Goal: Navigation & Orientation: Understand site structure

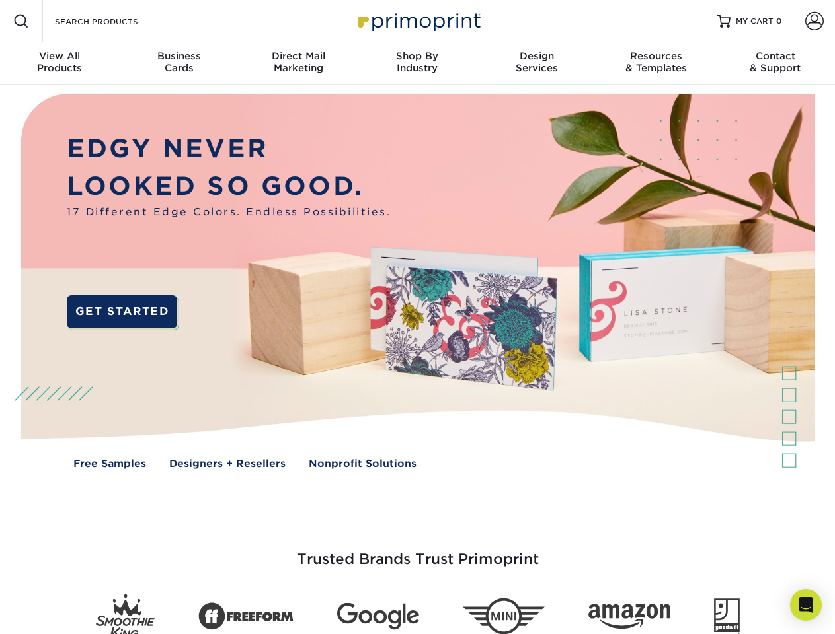
click at [417, 317] on img at bounding box center [417, 291] width 826 height 413
click at [21, 21] on span at bounding box center [21, 21] width 16 height 16
click at [813, 21] on span at bounding box center [814, 21] width 19 height 19
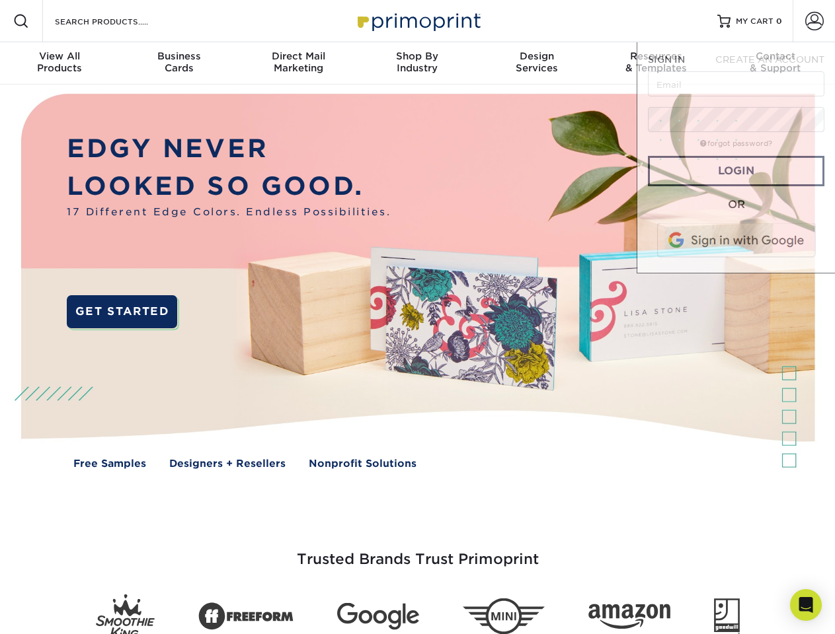
click at [59, 63] on div "View All Products" at bounding box center [59, 62] width 119 height 24
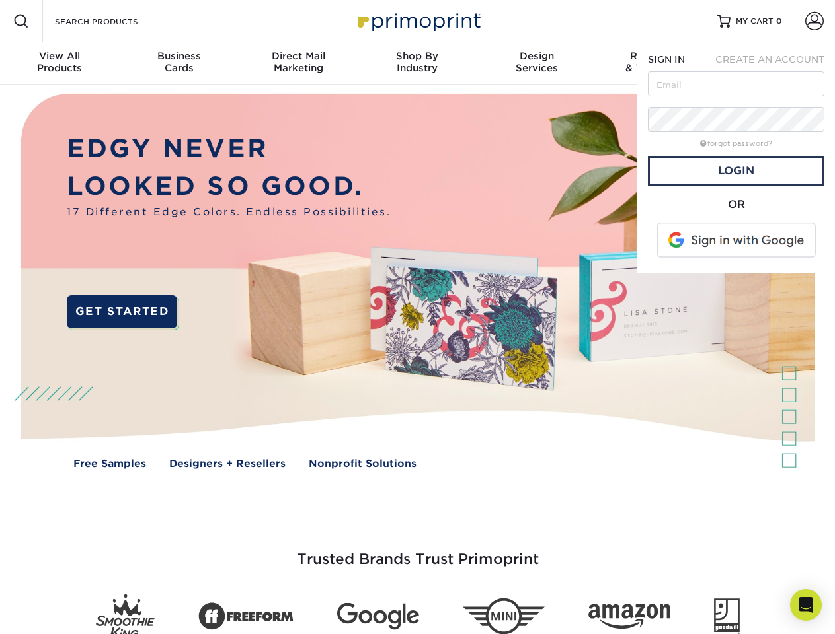
click at [178, 63] on div "Business Cards" at bounding box center [178, 62] width 119 height 24
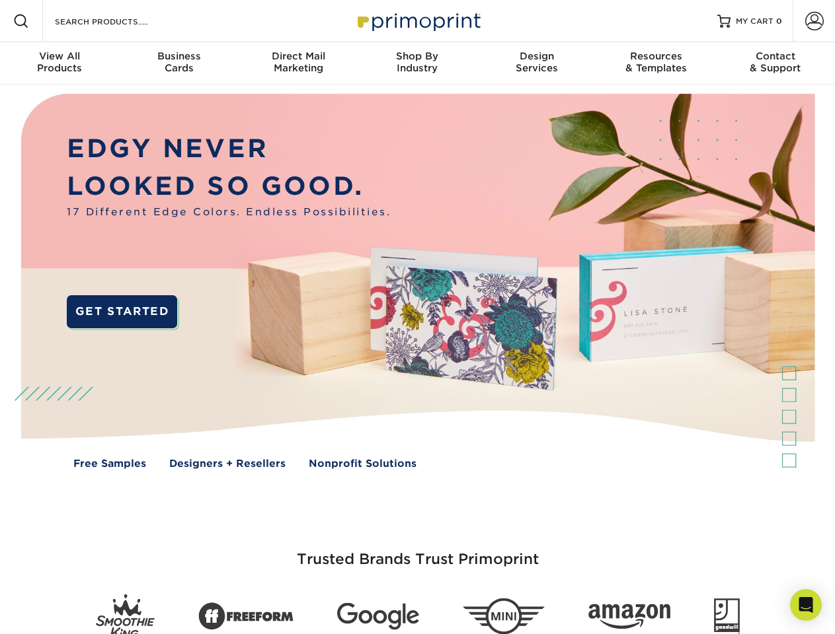
click at [298, 63] on div "Direct Mail Marketing" at bounding box center [298, 62] width 119 height 24
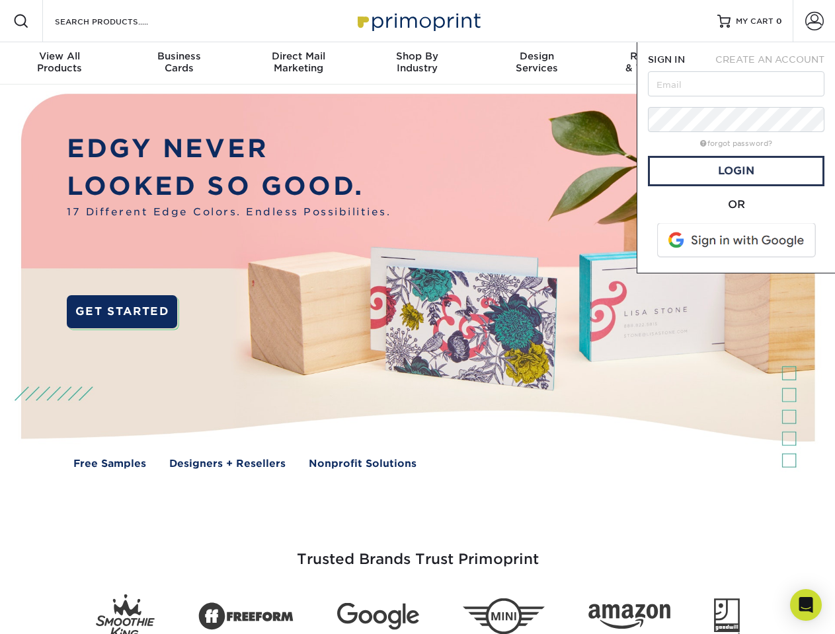
click at [417, 63] on div "Shop By Industry" at bounding box center [416, 62] width 119 height 24
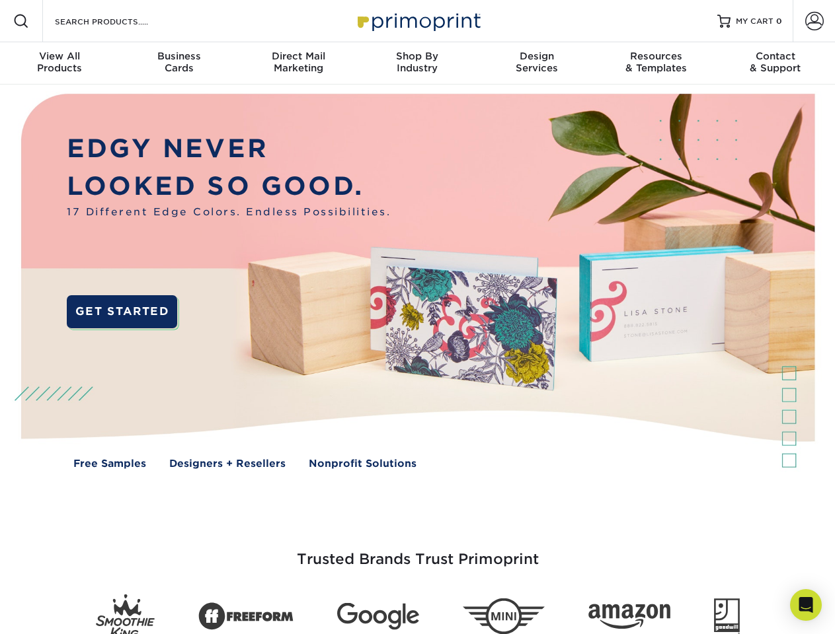
click at [537, 63] on div "Design Services" at bounding box center [536, 62] width 119 height 24
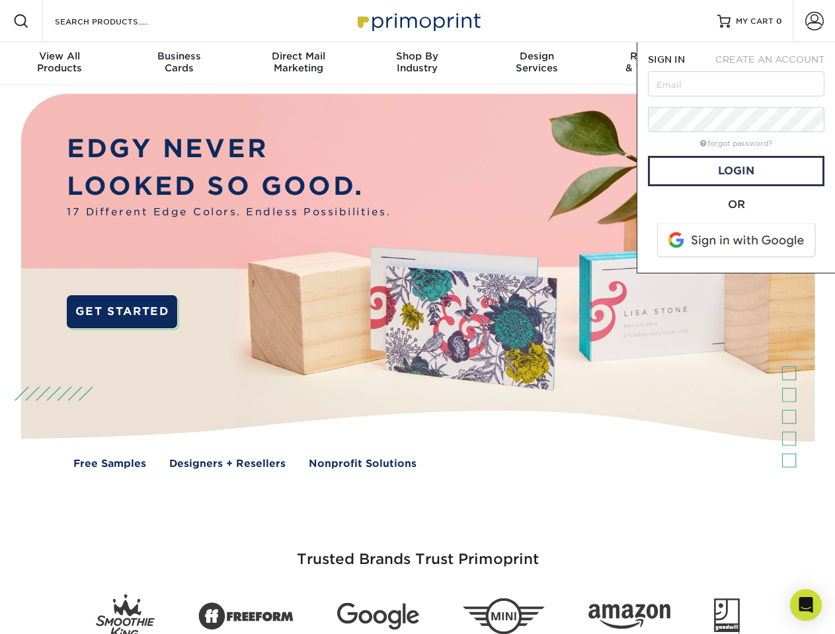
click at [656, 63] on span "SIGN IN" at bounding box center [666, 59] width 37 height 11
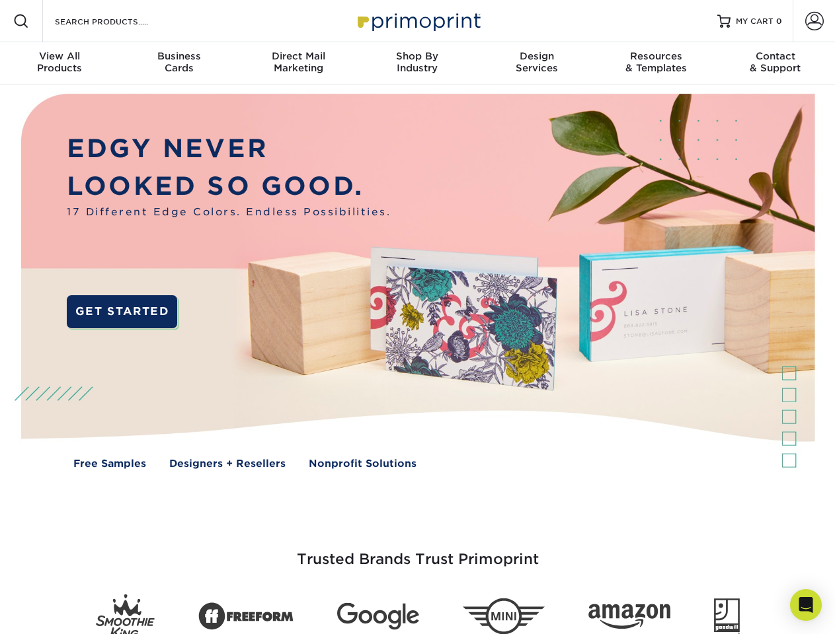
click at [775, 63] on div "Contact & Support" at bounding box center [775, 62] width 119 height 24
